Goal: Navigation & Orientation: Find specific page/section

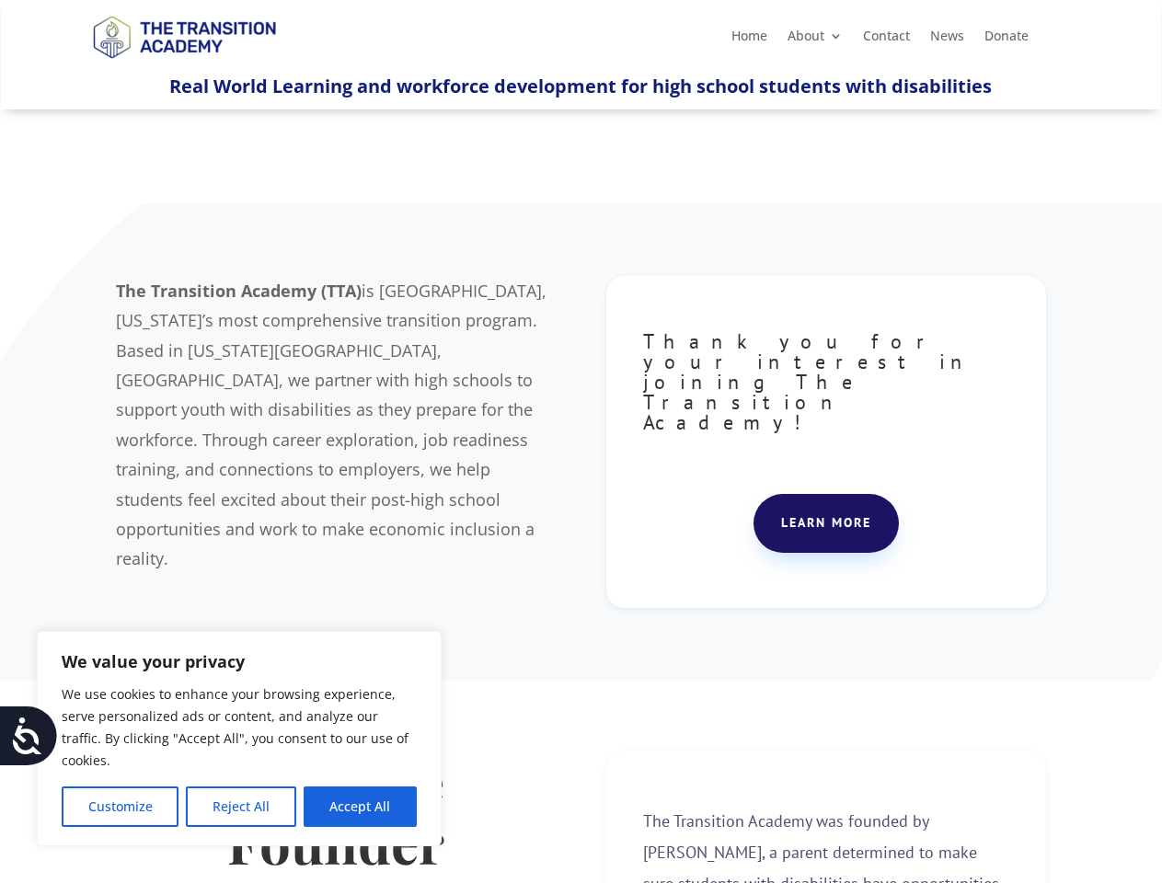
click at [581, 442] on div "The Transition Academy (TTA) is [GEOGRAPHIC_DATA], [US_STATE]’s most comprehens…" at bounding box center [580, 442] width 929 height 379
click at [120, 807] on button "Customize" at bounding box center [120, 807] width 117 height 40
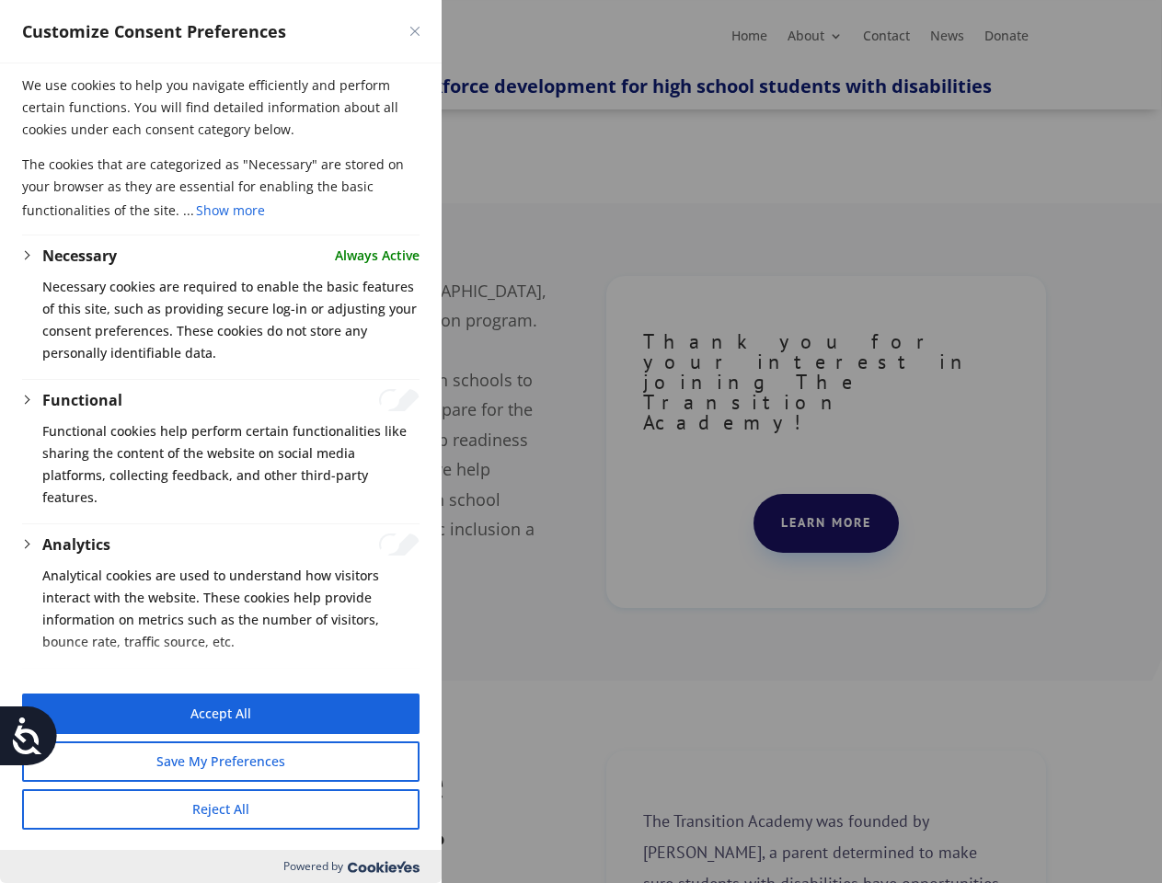
click at [240, 807] on div at bounding box center [581, 441] width 1162 height 883
click at [360, 807] on button "Reject All" at bounding box center [220, 809] width 397 height 40
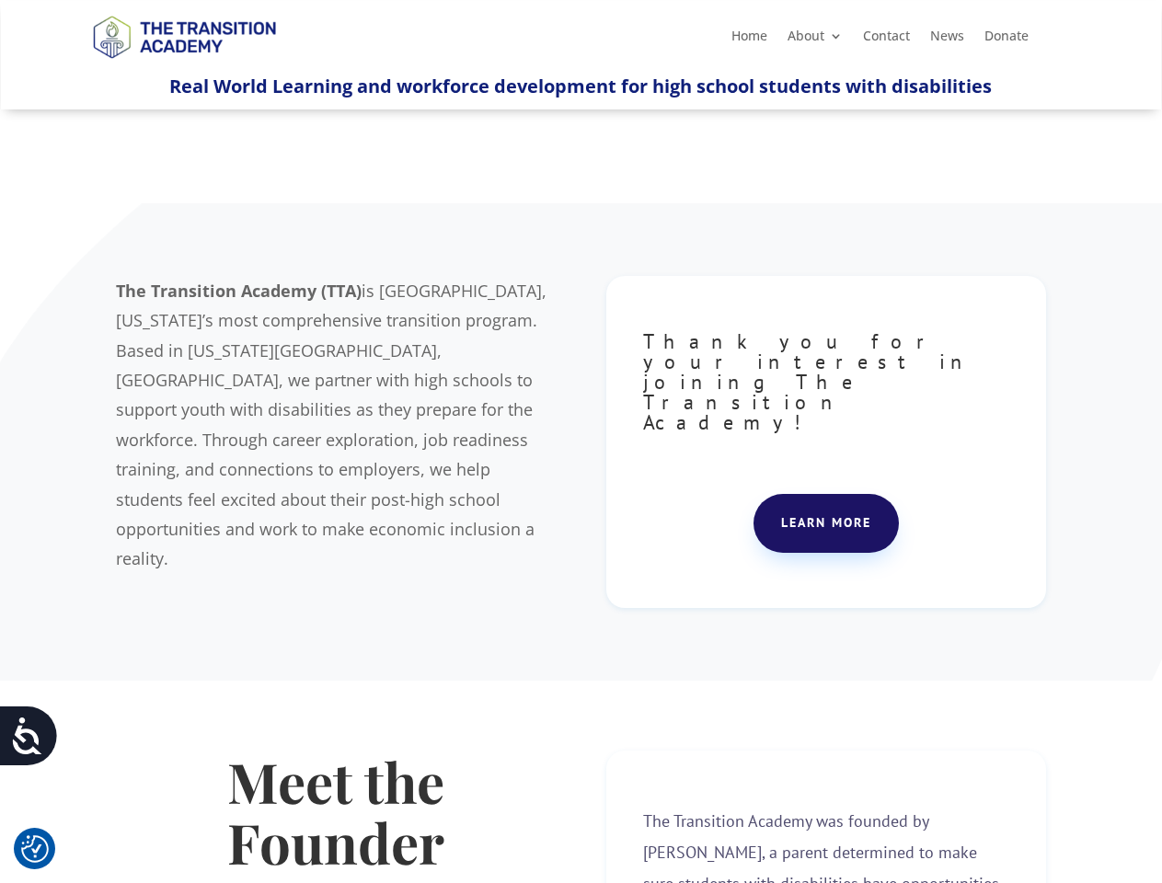
click at [29, 736] on icon at bounding box center [27, 736] width 37 height 37
click at [581, 442] on div "The Transition Academy (TTA) is [GEOGRAPHIC_DATA], [US_STATE]’s most comprehens…" at bounding box center [580, 442] width 929 height 379
